Goal: Check status

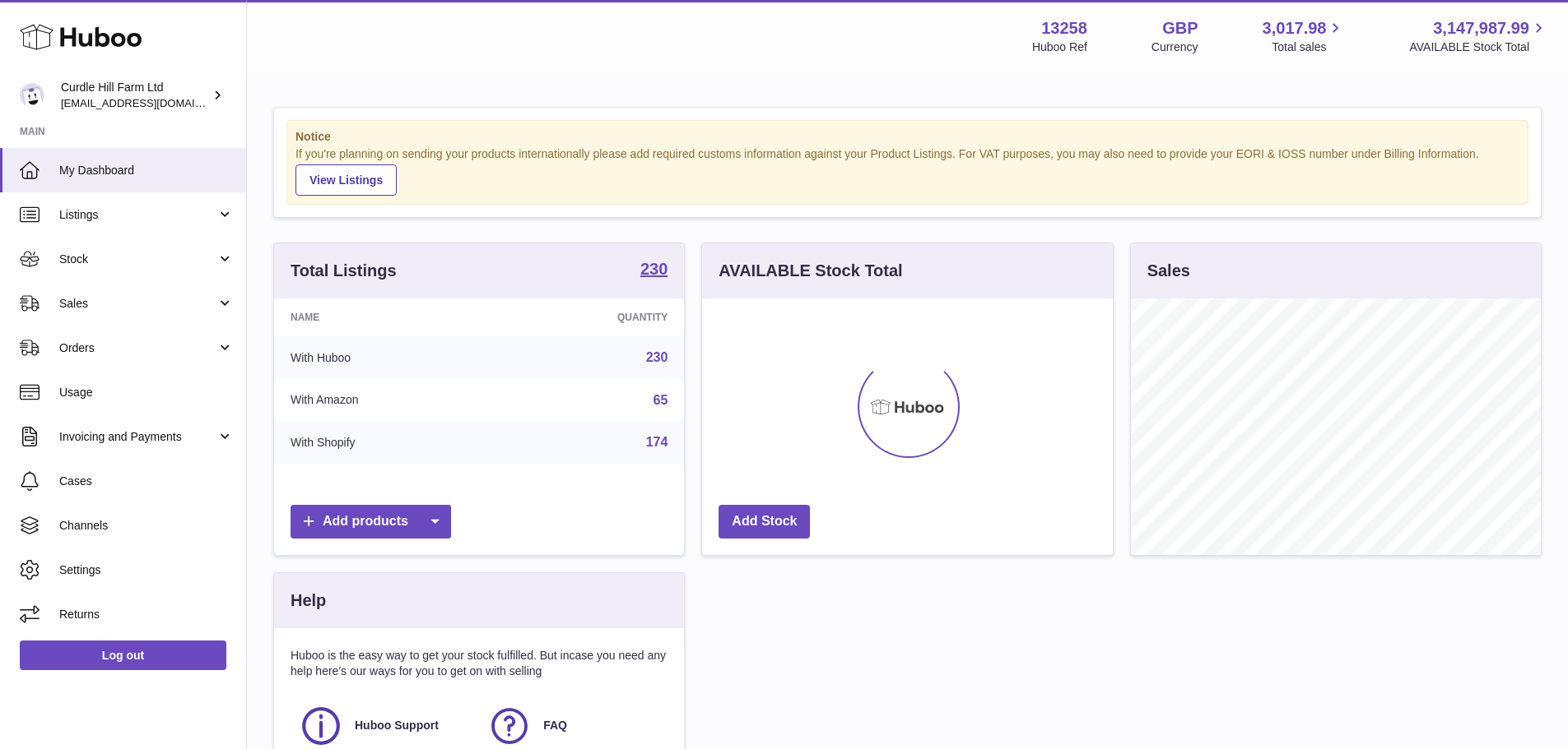
scroll to position [257, 411]
click at [93, 306] on span "Sales" at bounding box center [138, 303] width 158 height 16
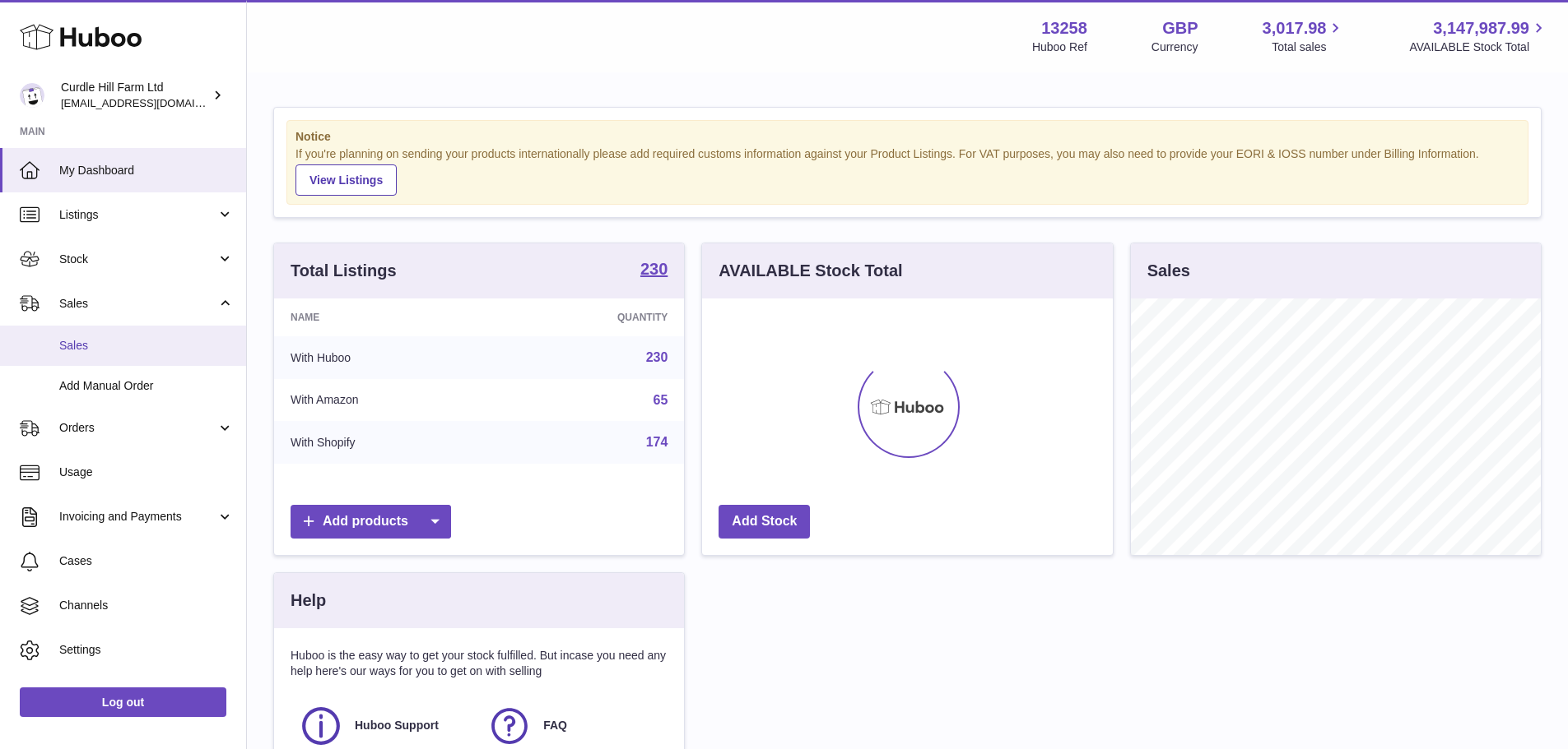
click at [83, 342] on span "Sales" at bounding box center [146, 346] width 174 height 16
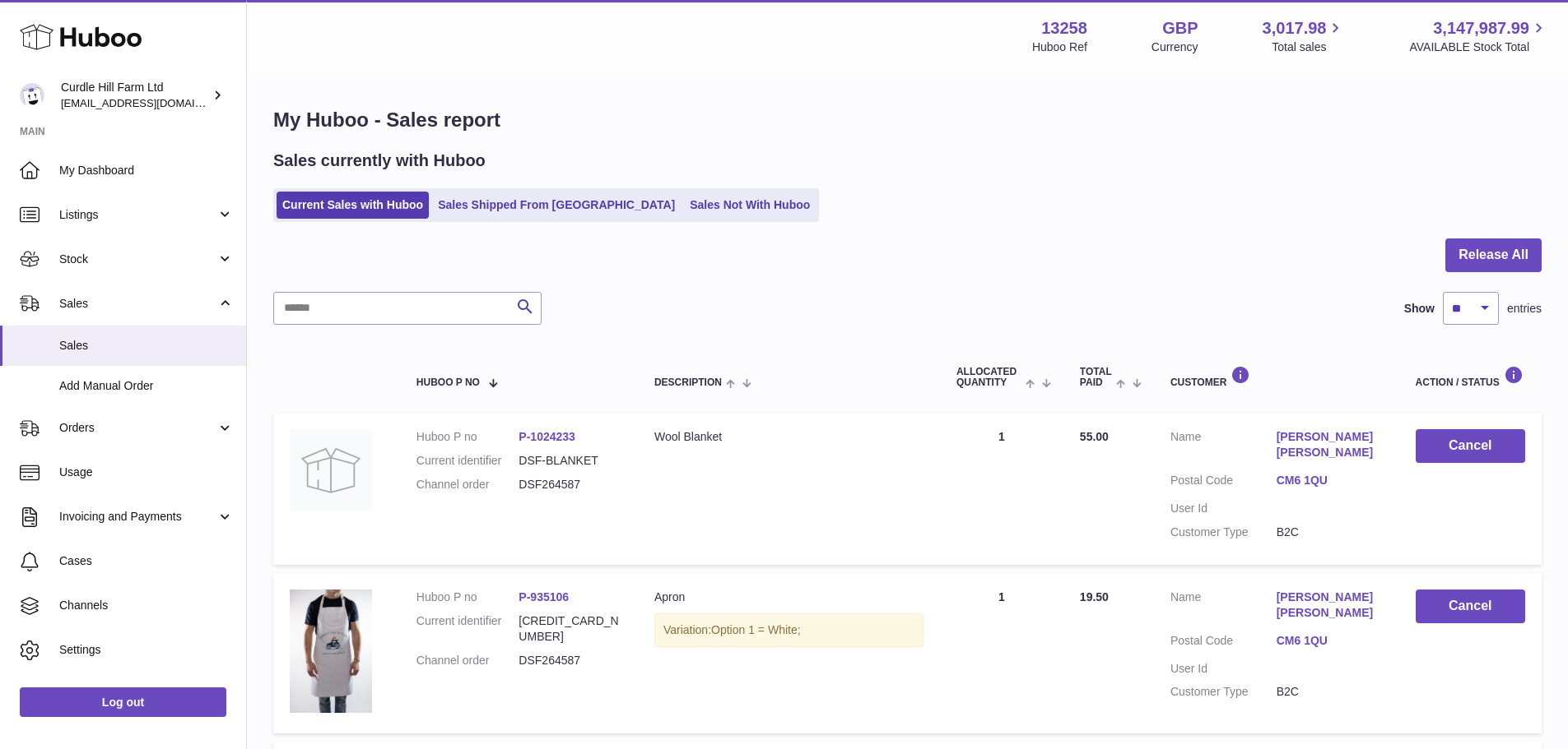
click at [558, 197] on link "Sales Shipped From [GEOGRAPHIC_DATA]" at bounding box center [556, 205] width 248 height 27
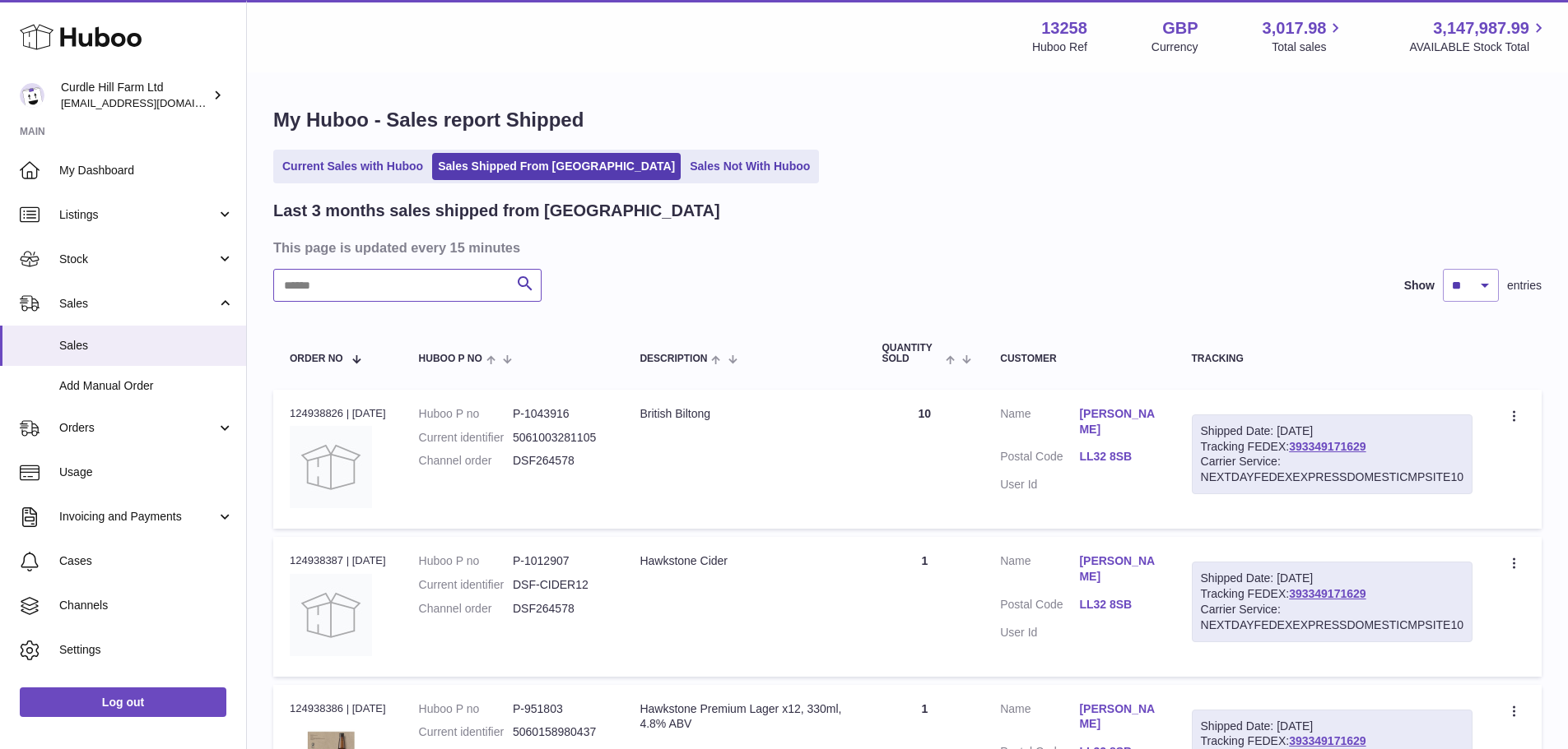
click at [398, 291] on input "text" at bounding box center [408, 285] width 268 height 32
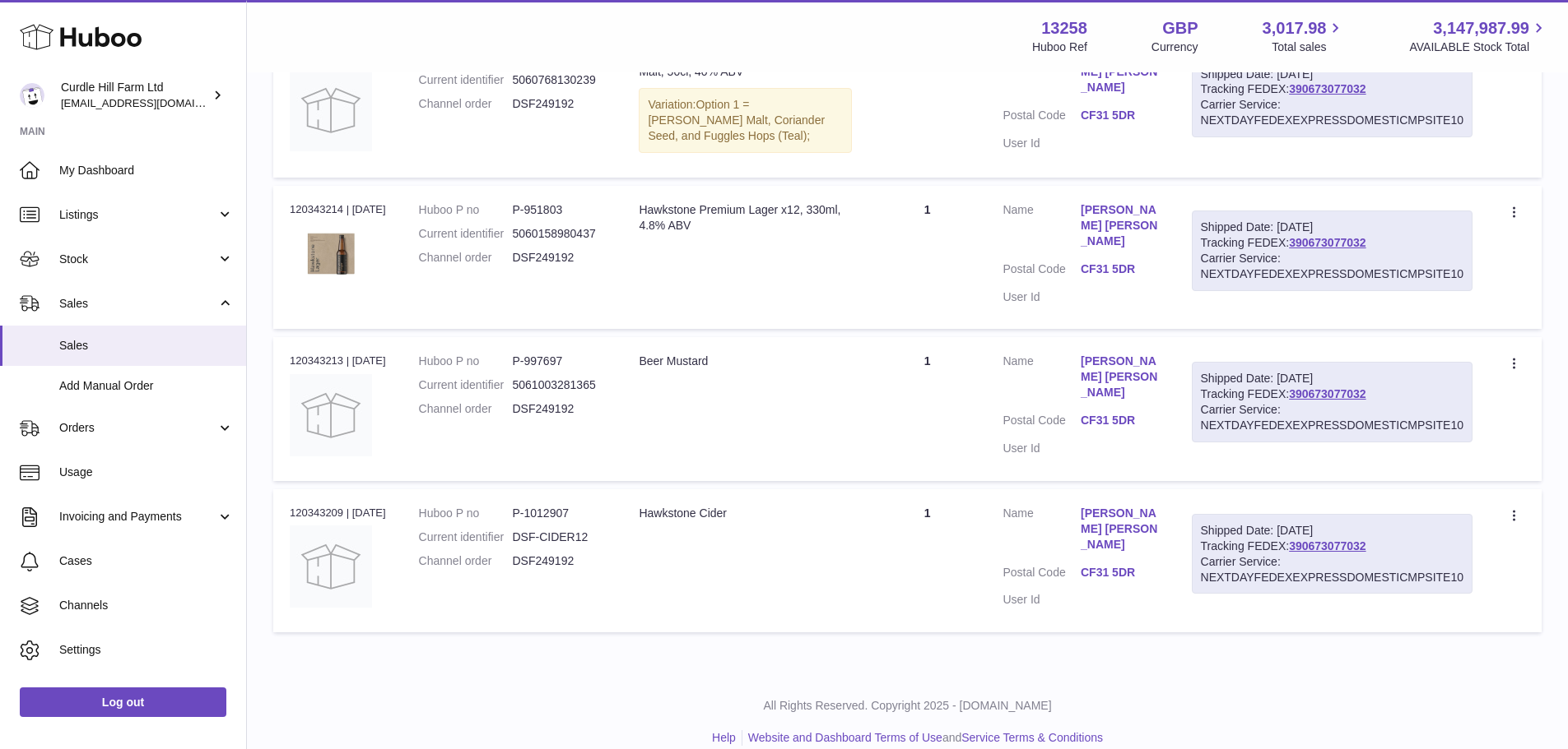
scroll to position [682, 0]
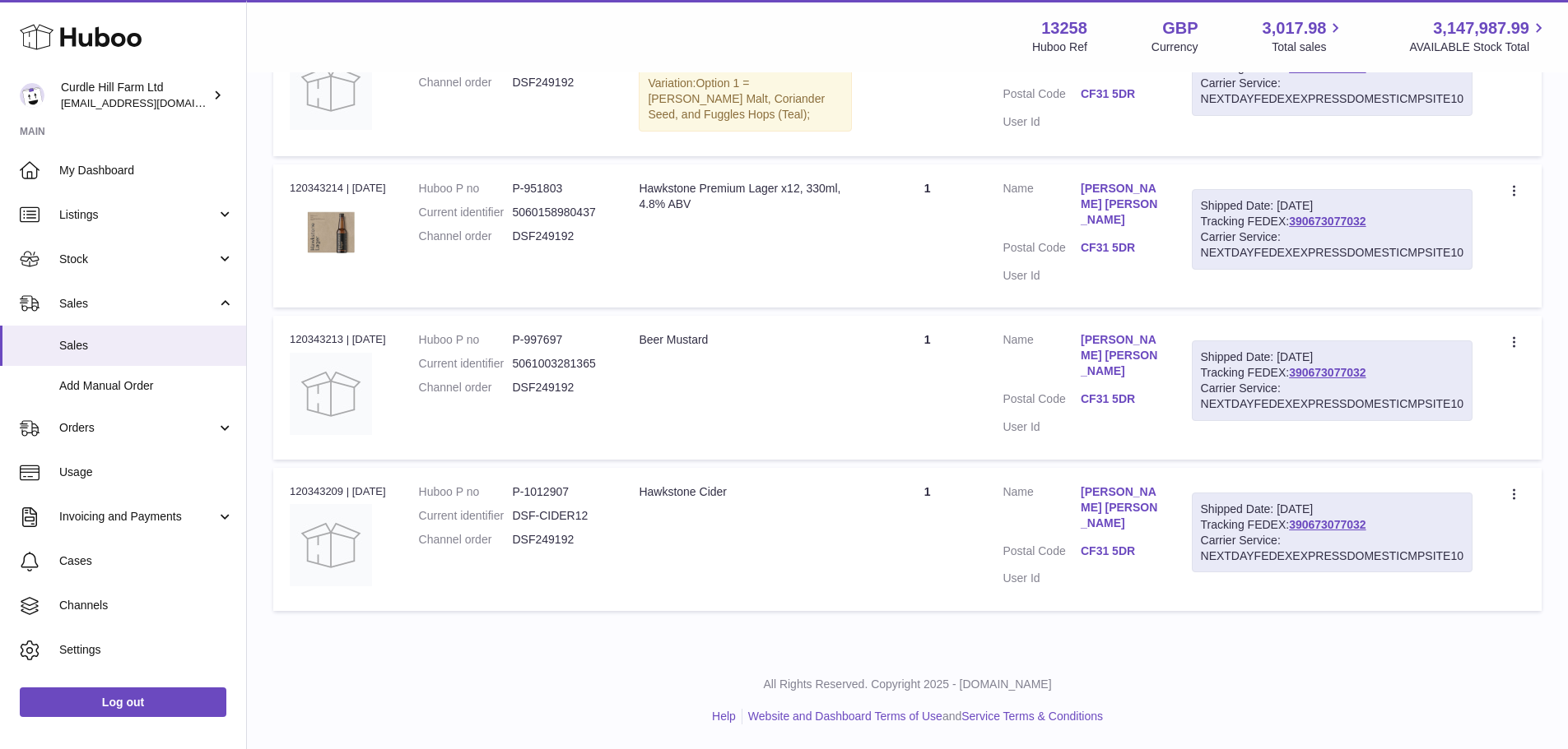
type input "********"
click at [316, 491] on div "Order no 120343209 | 3rd Jul" at bounding box center [338, 492] width 97 height 15
copy div "120343209"
